Goal: Task Accomplishment & Management: Use online tool/utility

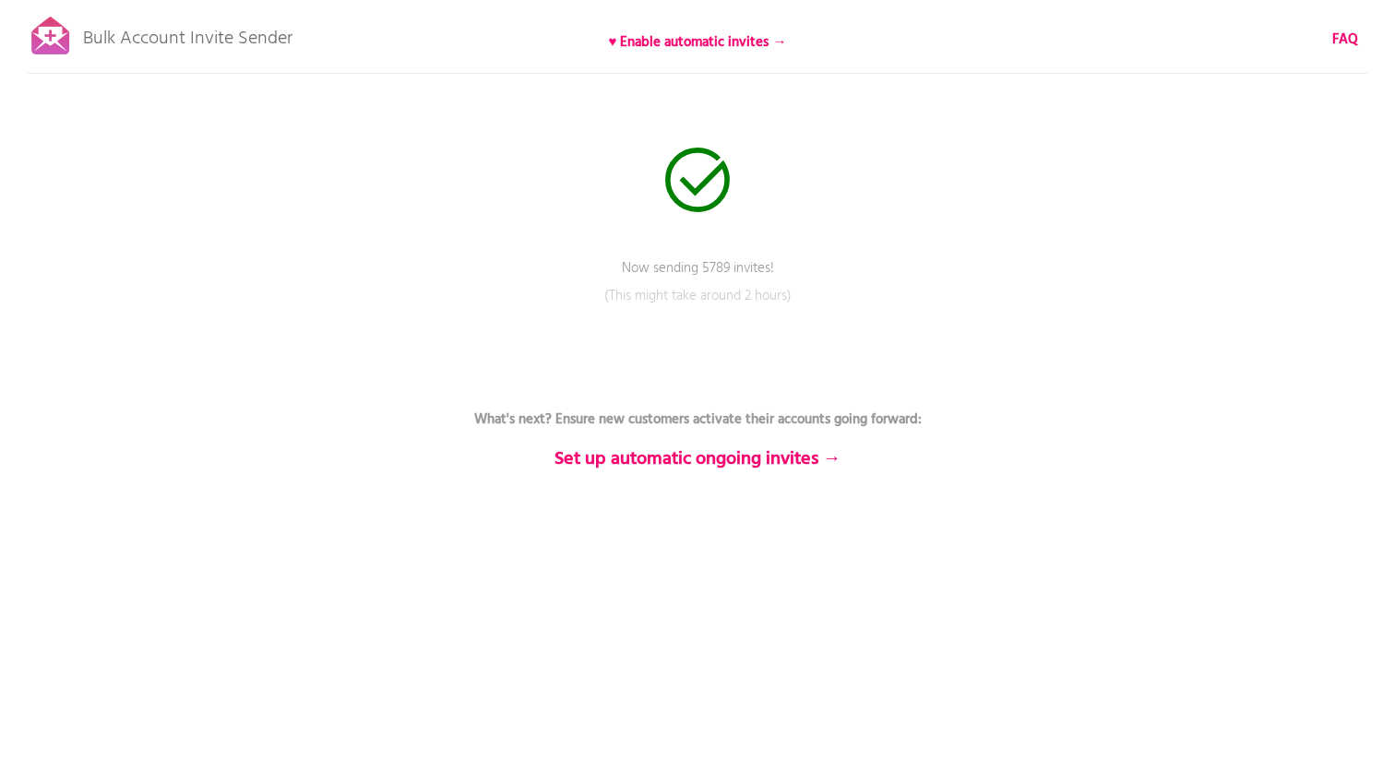
click at [233, 42] on p "Bulk Account Invite Sender" at bounding box center [187, 34] width 209 height 46
click at [676, 40] on b "♥ Enable automatic invites →" at bounding box center [698, 42] width 178 height 22
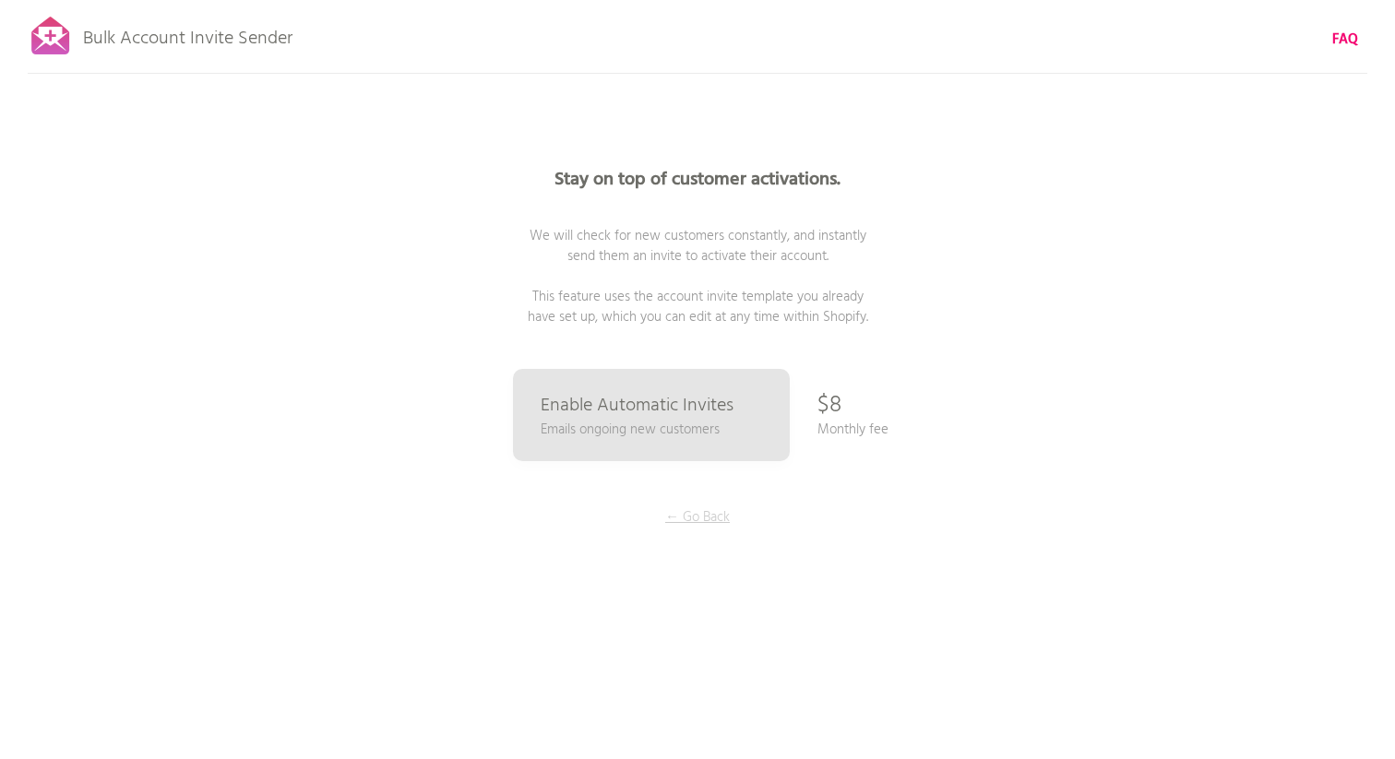
click at [677, 514] on p "← Go Back" at bounding box center [697, 517] width 138 height 20
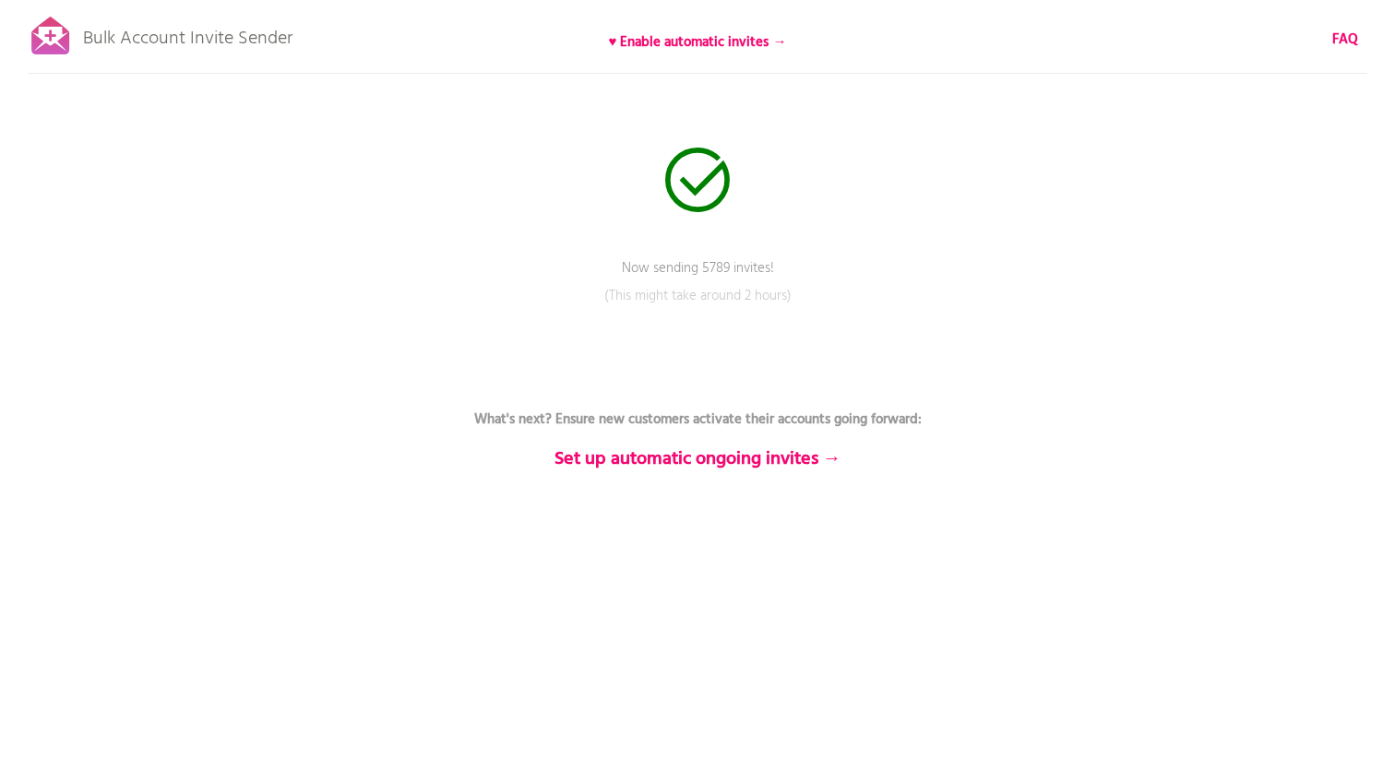
click at [99, 48] on p "Bulk Account Invite Sender" at bounding box center [187, 34] width 209 height 46
click at [688, 41] on b "♥ Enable automatic invites →" at bounding box center [698, 42] width 178 height 22
